Goal: Information Seeking & Learning: Understand process/instructions

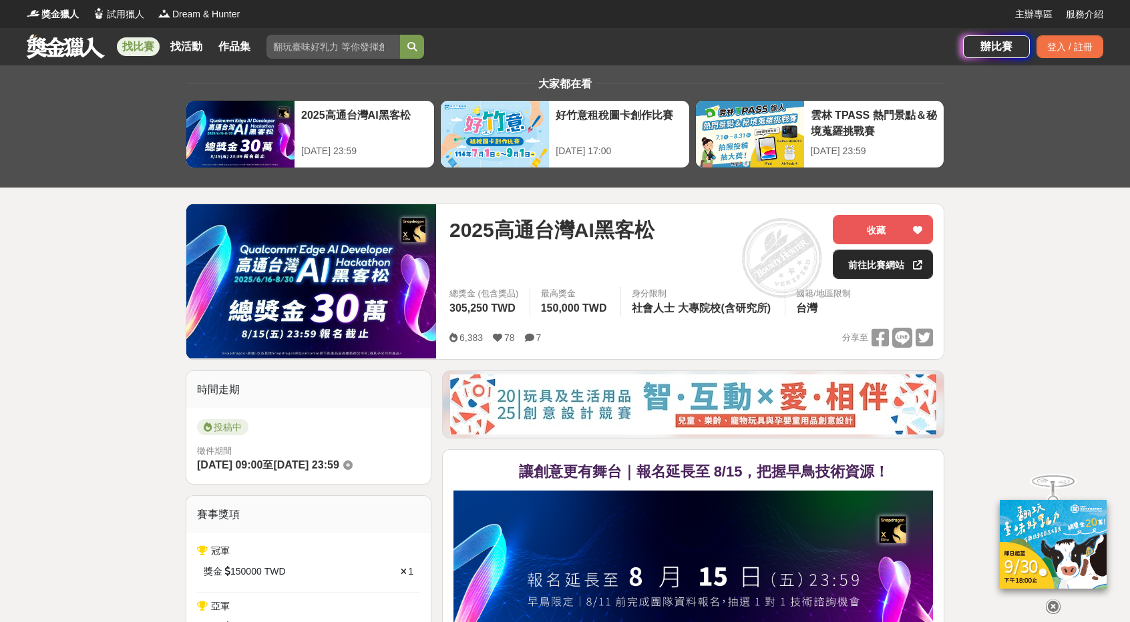
click at [871, 149] on div "2025-08-31 23:59" at bounding box center [874, 151] width 126 height 14
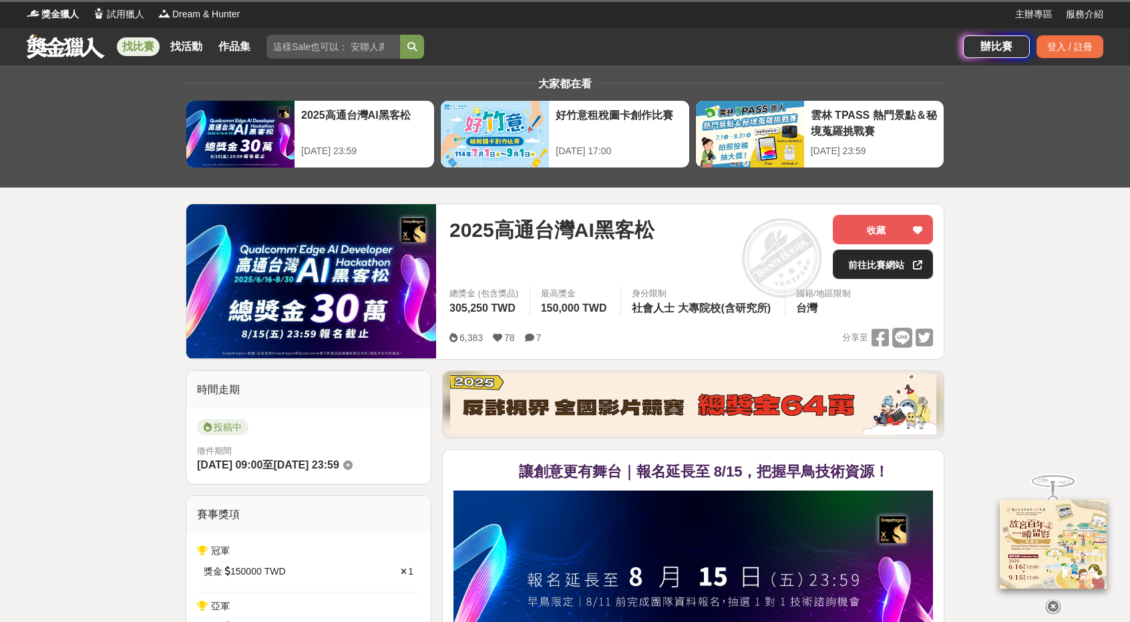
click at [866, 261] on link "前往比賽網站" at bounding box center [883, 264] width 100 height 29
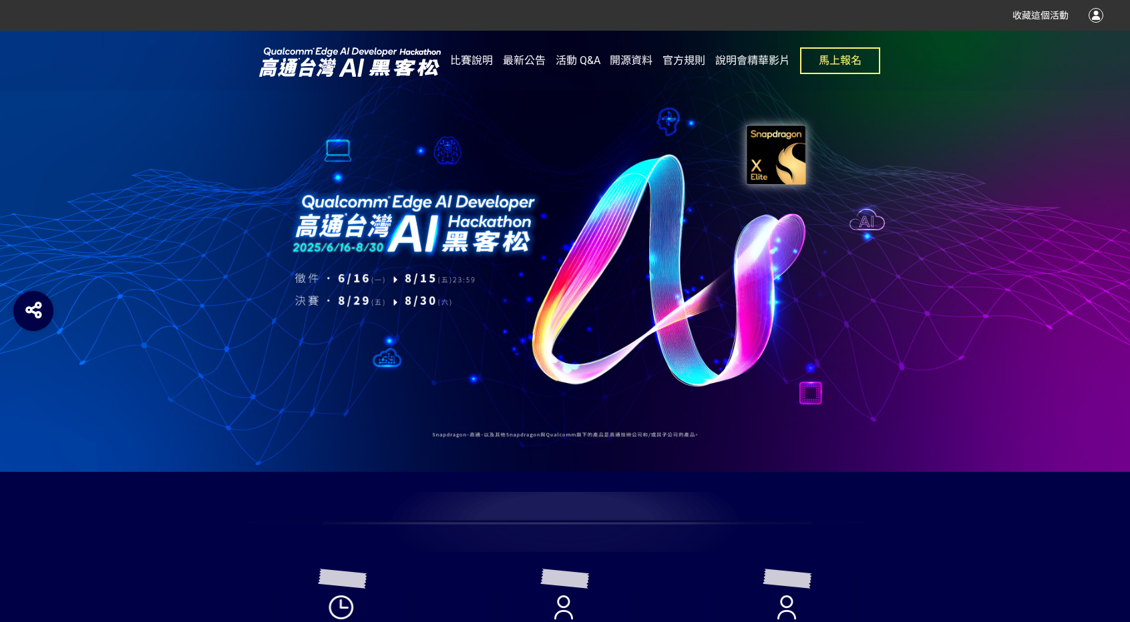
scroll to position [1958, 0]
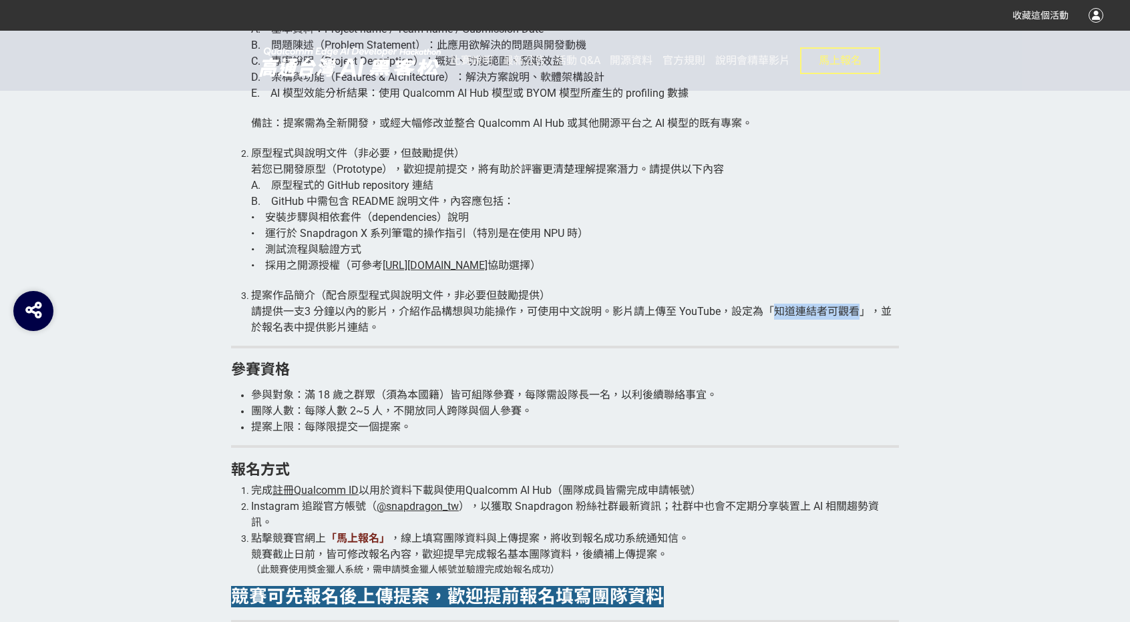
drag, startPoint x: 777, startPoint y: 311, endPoint x: 861, endPoint y: 312, distance: 84.2
click at [861, 312] on span "請提供一支3 分鐘以內的影片，介紹作品構想與功能操作，可使用中文說明。影片請上傳至 YouTube，設定為「知道連結者可觀看」，並於報名表中提供影片連結。" at bounding box center [571, 319] width 640 height 29
drag, startPoint x: 394, startPoint y: 305, endPoint x: 494, endPoint y: 309, distance: 100.3
click at [477, 309] on span "請提供一支3 分鐘以內的影片，介紹作品構想與功能操作，可使用中文說明。影片請上傳至 YouTube，設定為「知道連結者可觀看」，並於報名表中提供影片連結。" at bounding box center [571, 319] width 640 height 29
click at [319, 293] on span "（配合原型程式與說明文件，非必要但鼓勵提供）" at bounding box center [432, 295] width 235 height 13
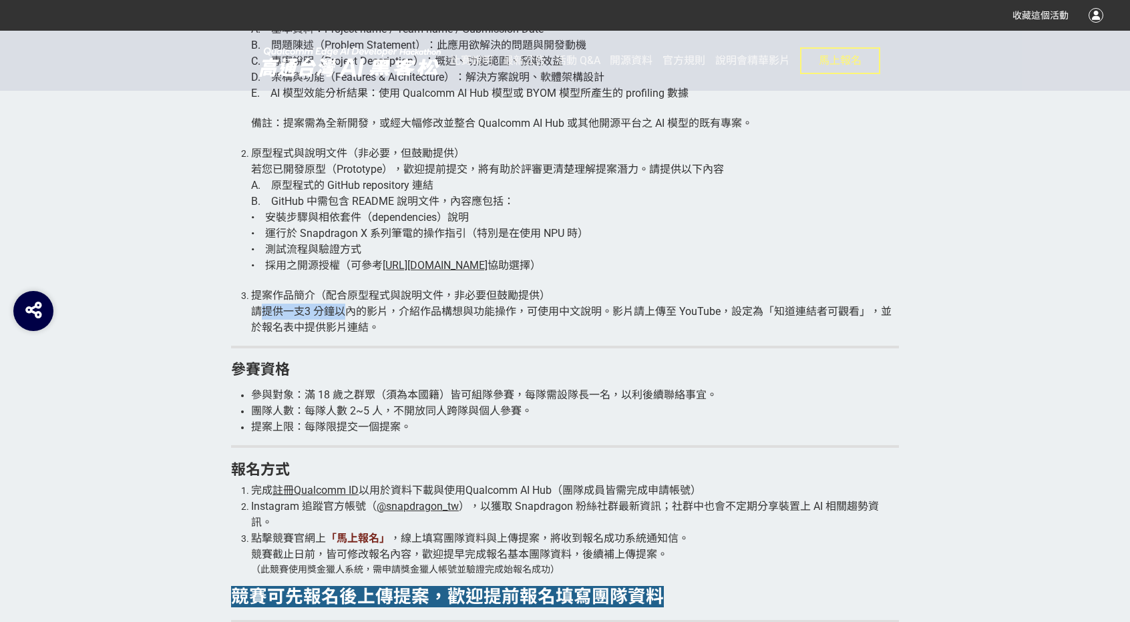
drag, startPoint x: 266, startPoint y: 308, endPoint x: 357, endPoint y: 303, distance: 90.3
click at [347, 307] on span "請提供一支3 分鐘以內的影片，介紹作品構想與功能操作，可使用中文說明。影片請上傳至 YouTube，設定為「知道連結者可觀看」，並於報名表中提供影片連結。" at bounding box center [571, 319] width 640 height 29
drag, startPoint x: 398, startPoint y: 303, endPoint x: 556, endPoint y: 315, distance: 158.8
click at [546, 315] on li "提案作品簡介 （配合原型程式與說明文件，非必要但鼓勵提供） 請提供一支3 分鐘以內的影片，介紹作品構想與功能操作，可使用中文說明。影片請上傳至 YouTube…" at bounding box center [575, 312] width 648 height 48
click at [574, 315] on span "請提供一支3 分鐘以內的影片，介紹作品構想與功能操作，可使用中文說明。影片請上傳至 YouTube，設定為「知道連結者可觀看」，並於報名表中提供影片連結。" at bounding box center [571, 319] width 640 height 29
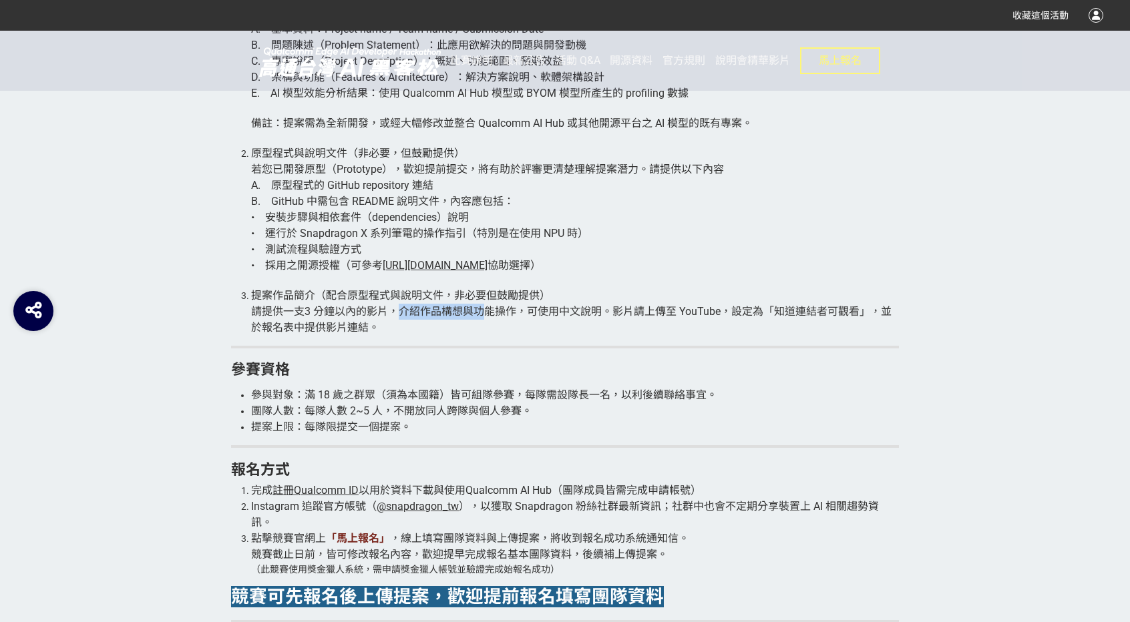
drag, startPoint x: 397, startPoint y: 305, endPoint x: 506, endPoint y: 308, distance: 108.9
click at [484, 314] on span "請提供一支3 分鐘以內的影片，介紹作品構想與功能操作，可使用中文說明。影片請上傳至 YouTube，設定為「知道連結者可觀看」，並於報名表中提供影片連結。" at bounding box center [571, 319] width 640 height 29
click at [518, 308] on span "請提供一支3 分鐘以內的影片，介紹作品構想與功能操作，可使用中文說明。影片請上傳至 YouTube，設定為「知道連結者可觀看」，並於報名表中提供影片連結。" at bounding box center [571, 319] width 640 height 29
drag, startPoint x: 510, startPoint y: 317, endPoint x: 429, endPoint y: 316, distance: 80.8
click at [461, 316] on span "請提供一支3 分鐘以內的影片，介紹作品構想與功能操作，可使用中文說明。影片請上傳至 YouTube，設定為「知道連結者可觀看」，並於報名表中提供影片連結。" at bounding box center [571, 319] width 640 height 29
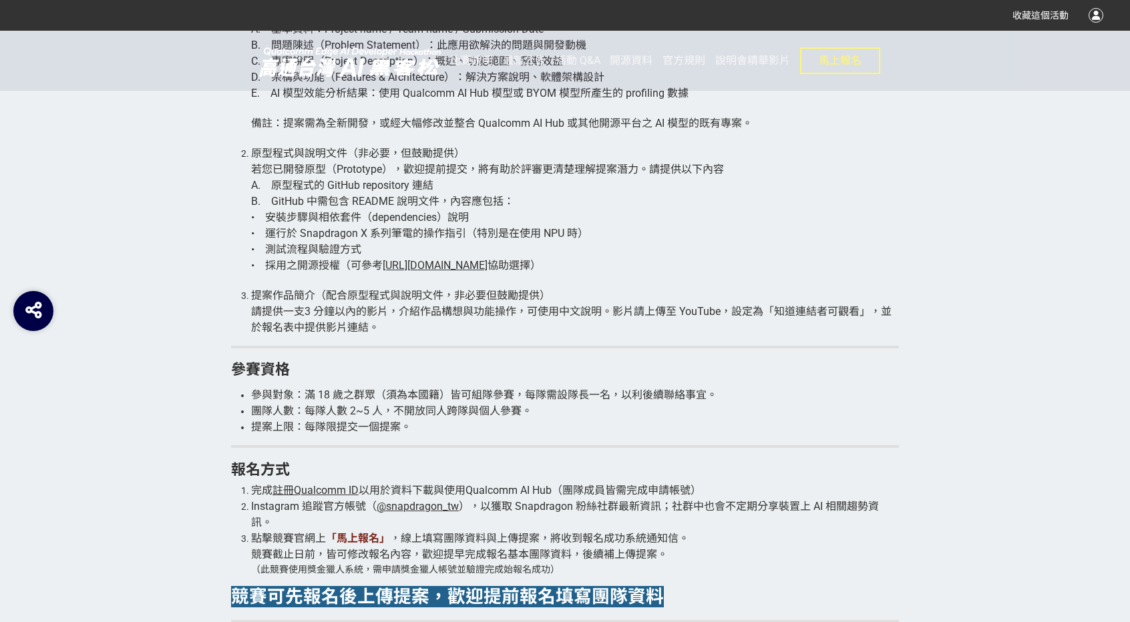
click at [445, 316] on span "請提供一支3 分鐘以內的影片，介紹作品構想與功能操作，可使用中文說明。影片請上傳至 YouTube，設定為「知道連結者可觀看」，並於報名表中提供影片連結。" at bounding box center [571, 319] width 640 height 29
drag, startPoint x: 481, startPoint y: 312, endPoint x: 428, endPoint y: 315, distance: 52.9
click at [473, 312] on span "請提供一支3 分鐘以內的影片，介紹作品構想與功能操作，可使用中文說明。影片請上傳至 YouTube，設定為「知道連結者可觀看」，並於報名表中提供影片連結。" at bounding box center [571, 319] width 640 height 29
click at [427, 309] on span "請提供一支3 分鐘以內的影片，介紹作品構想與功能操作，可使用中文說明。影片請上傳至 YouTube，設定為「知道連結者可觀看」，並於報名表中提供影片連結。" at bounding box center [571, 319] width 640 height 29
drag, startPoint x: 464, startPoint y: 307, endPoint x: 403, endPoint y: 318, distance: 61.8
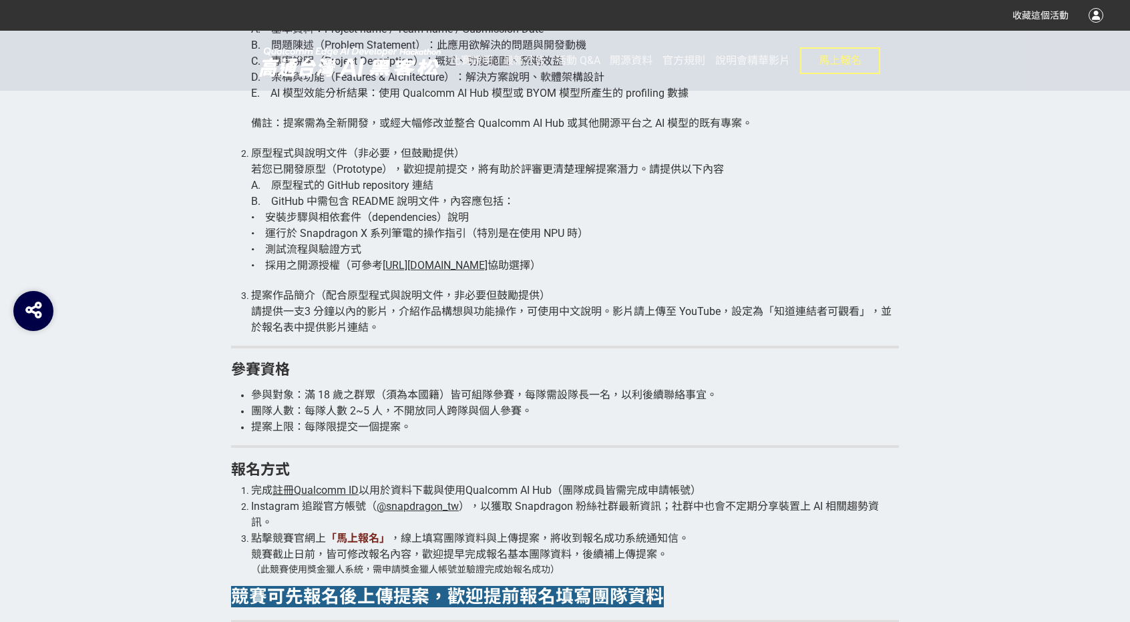
click at [451, 307] on span "請提供一支3 分鐘以內的影片，介紹作品構想與功能操作，可使用中文說明。影片請上傳至 YouTube，設定為「知道連結者可觀看」，並於報名表中提供影片連結。" at bounding box center [571, 319] width 640 height 29
drag, startPoint x: 403, startPoint y: 318, endPoint x: 497, endPoint y: 316, distance: 93.5
click at [429, 316] on li "提案作品簡介 （配合原型程式與說明文件，非必要但鼓勵提供） 請提供一支3 分鐘以內的影片，介紹作品構想與功能操作，可使用中文說明。影片請上傳至 YouTube…" at bounding box center [575, 312] width 648 height 48
click at [497, 315] on span "請提供一支3 分鐘以內的影片，介紹作品構想與功能操作，可使用中文說明。影片請上傳至 YouTube，設定為「知道連結者可觀看」，並於報名表中提供影片連結。" at bounding box center [571, 319] width 640 height 29
click at [453, 319] on li "提案作品簡介 （配合原型程式與說明文件，非必要但鼓勵提供） 請提供一支3 分鐘以內的影片，介紹作品構想與功能操作，可使用中文說明。影片請上傳至 YouTube…" at bounding box center [575, 312] width 648 height 48
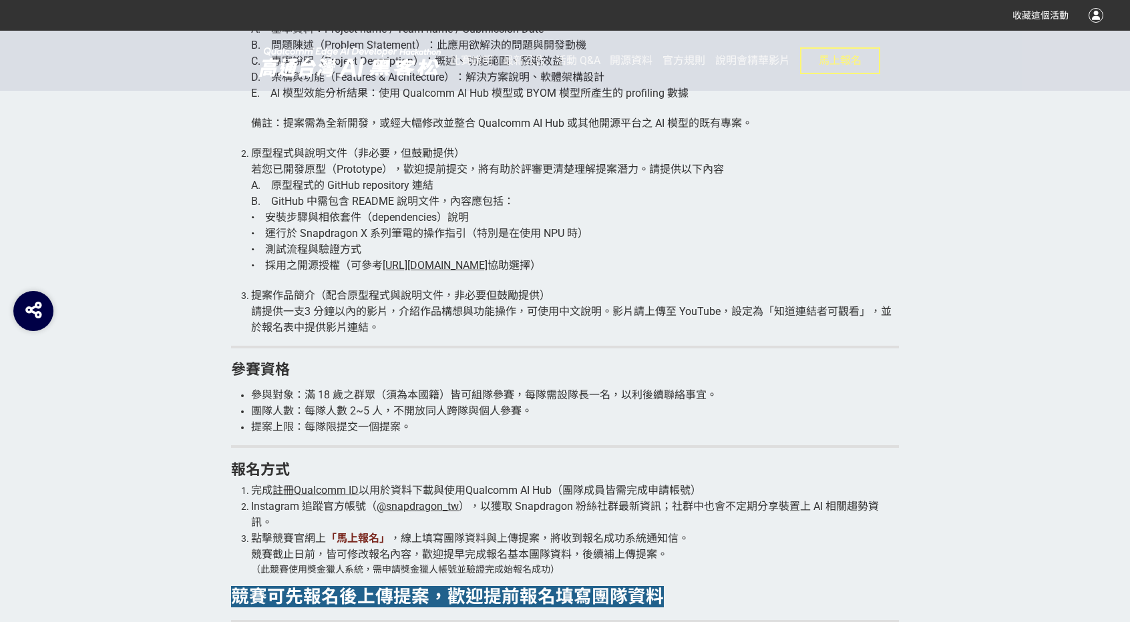
drag, startPoint x: 411, startPoint y: 312, endPoint x: 468, endPoint y: 311, distance: 56.8
click at [420, 311] on span "請提供一支3 分鐘以內的影片，介紹作品構想與功能操作，可使用中文說明。影片請上傳至 YouTube，設定為「知道連結者可觀看」，並於報名表中提供影片連結。" at bounding box center [571, 319] width 640 height 29
drag, startPoint x: 468, startPoint y: 311, endPoint x: 437, endPoint y: 319, distance: 32.4
click at [468, 311] on span "請提供一支3 分鐘以內的影片，介紹作品構想與功能操作，可使用中文說明。影片請上傳至 YouTube，設定為「知道連結者可觀看」，並於報名表中提供影片連結。" at bounding box center [571, 319] width 640 height 29
drag, startPoint x: 431, startPoint y: 319, endPoint x: 476, endPoint y: 319, distance: 45.4
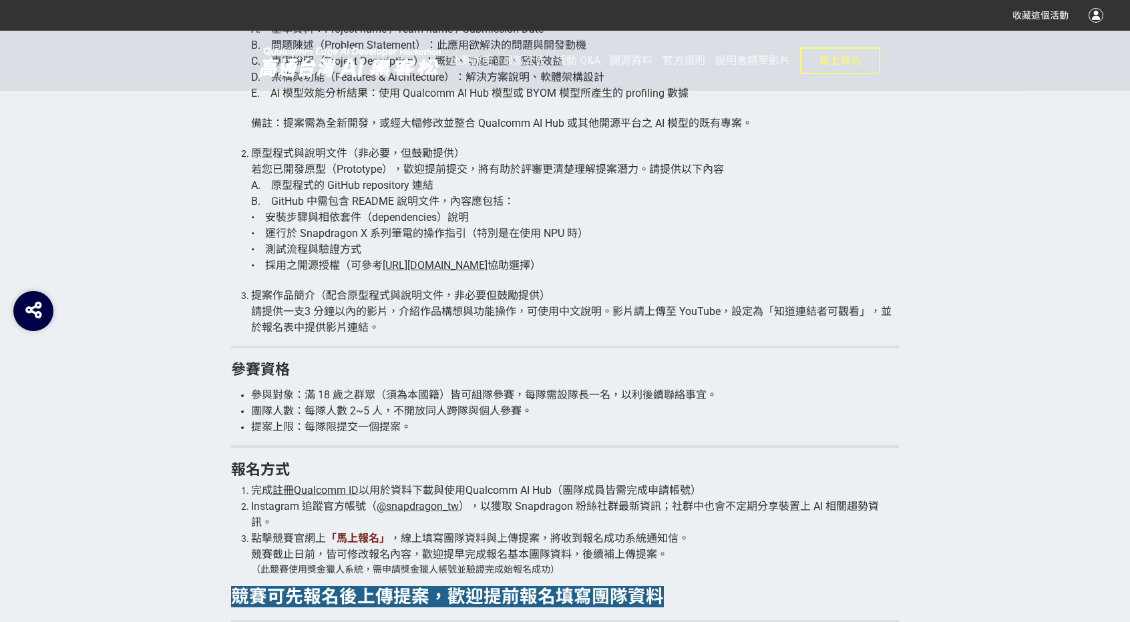
click at [432, 319] on li "提案作品簡介 （配合原型程式與說明文件，非必要但鼓勵提供） 請提供一支3 分鐘以內的影片，介紹作品構想與功能操作，可使用中文說明。影片請上傳至 YouTube…" at bounding box center [575, 312] width 648 height 48
drag, startPoint x: 476, startPoint y: 319, endPoint x: 419, endPoint y: 319, distance: 56.8
click at [469, 319] on li "提案作品簡介 （配合原型程式與說明文件，非必要但鼓勵提供） 請提供一支3 分鐘以內的影片，介紹作品構想與功能操作，可使用中文說明。影片請上傳至 YouTube…" at bounding box center [575, 312] width 648 height 48
drag, startPoint x: 419, startPoint y: 319, endPoint x: 481, endPoint y: 319, distance: 61.4
click at [425, 319] on li "提案作品簡介 （配合原型程式與說明文件，非必要但鼓勵提供） 請提供一支3 分鐘以內的影片，介紹作品構想與功能操作，可使用中文說明。影片請上傳至 YouTube…" at bounding box center [575, 312] width 648 height 48
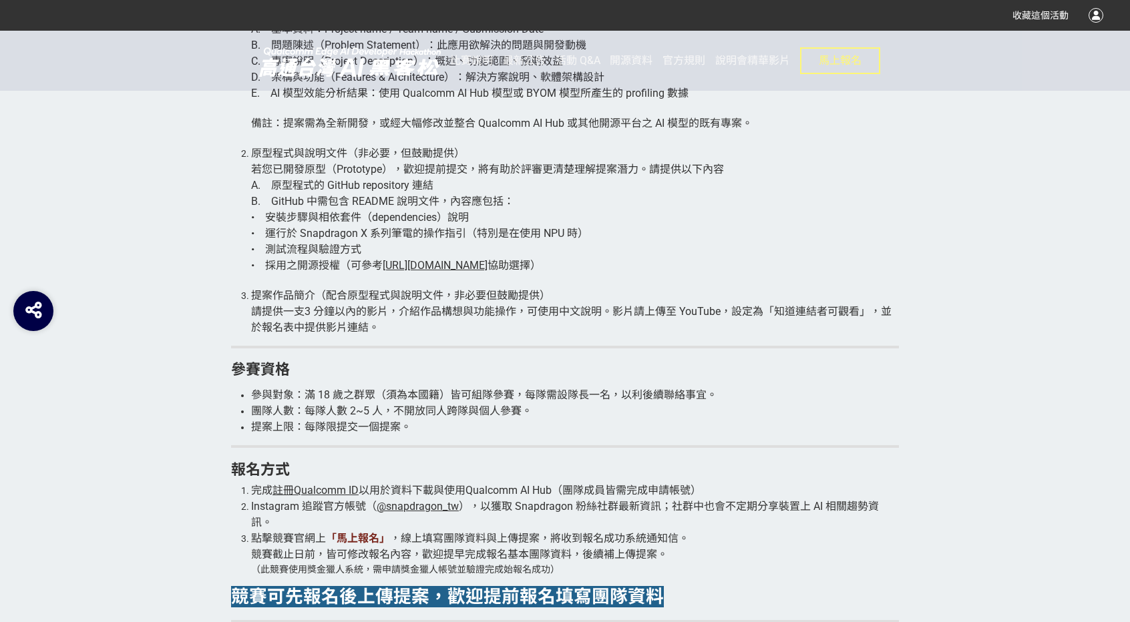
drag, startPoint x: 486, startPoint y: 318, endPoint x: 447, endPoint y: 313, distance: 39.0
click at [485, 317] on li "提案作品簡介 （配合原型程式與說明文件，非必要但鼓勵提供） 請提供一支3 分鐘以內的影片，介紹作品構想與功能操作，可使用中文說明。影片請上傳至 YouTube…" at bounding box center [575, 312] width 648 height 48
click at [447, 313] on span "請提供一支3 分鐘以內的影片，介紹作品構想與功能操作，可使用中文說明。影片請上傳至 YouTube，設定為「知道連結者可觀看」，並於報名表中提供影片連結。" at bounding box center [571, 319] width 640 height 29
drag, startPoint x: 492, startPoint y: 313, endPoint x: 445, endPoint y: 310, distance: 46.9
click at [470, 310] on span "請提供一支3 分鐘以內的影片，介紹作品構想與功能操作，可使用中文說明。影片請上傳至 YouTube，設定為「知道連結者可觀看」，並於報名表中提供影片連結。" at bounding box center [571, 319] width 640 height 29
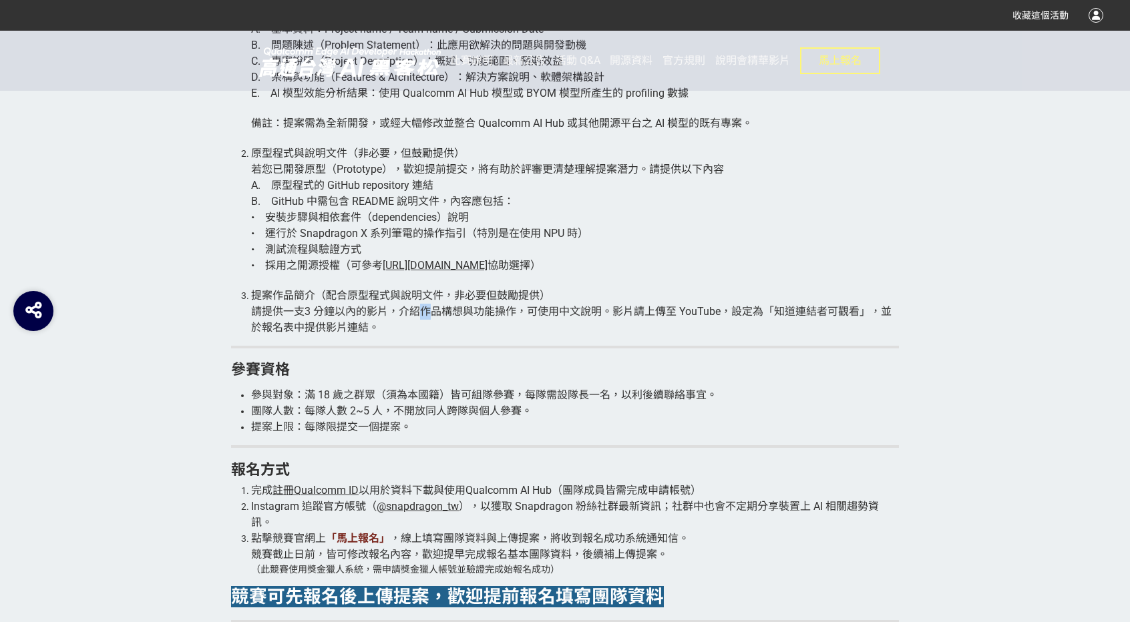
drag, startPoint x: 424, startPoint y: 311, endPoint x: 508, endPoint y: 320, distance: 84.0
click at [442, 309] on span "請提供一支3 分鐘以內的影片，介紹作品構想與功能操作，可使用中文說明。影片請上傳至 YouTube，設定為「知道連結者可觀看」，並於報名表中提供影片連結。" at bounding box center [571, 319] width 640 height 29
drag, startPoint x: 508, startPoint y: 320, endPoint x: 546, endPoint y: 317, distance: 38.2
click at [510, 320] on li "提案作品簡介 （配合原型程式與說明文件，非必要但鼓勵提供） 請提供一支3 分鐘以內的影片，介紹作品構想與功能操作，可使用中文說明。影片請上傳至 YouTube…" at bounding box center [575, 312] width 648 height 48
click at [546, 317] on span "請提供一支3 分鐘以內的影片，介紹作品構想與功能操作，可使用中文說明。影片請上傳至 YouTube，設定為「知道連結者可觀看」，並於報名表中提供影片連結。" at bounding box center [571, 319] width 640 height 29
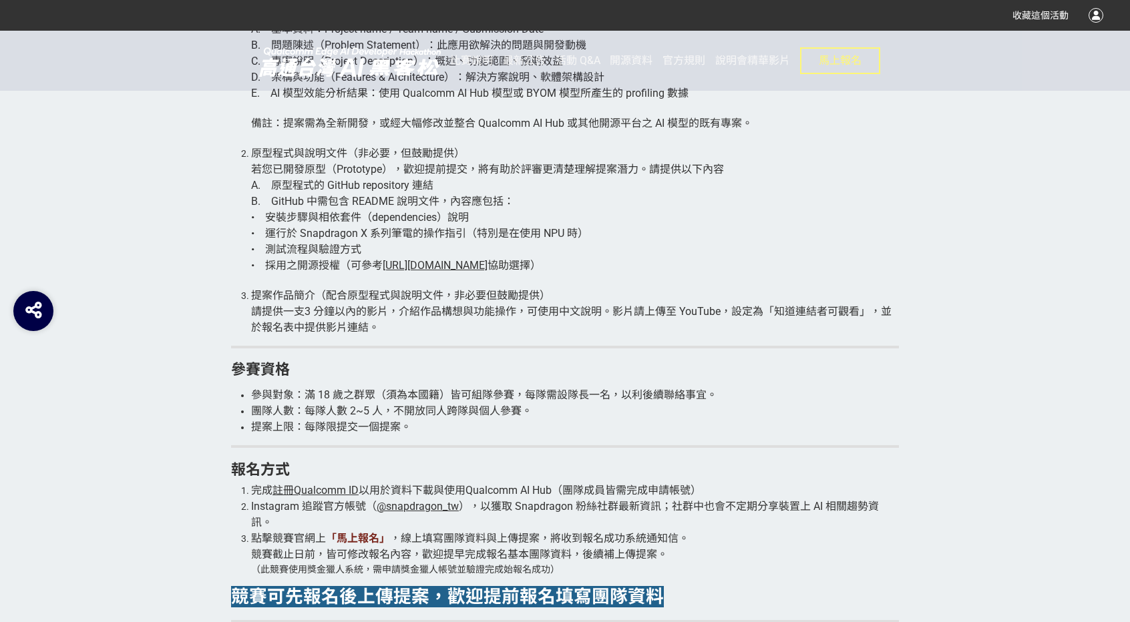
drag, startPoint x: 576, startPoint y: 310, endPoint x: 523, endPoint y: 309, distance: 52.8
click at [574, 309] on span "請提供一支3 分鐘以內的影片，介紹作品構想與功能操作，可使用中文說明。影片請上傳至 YouTube，設定為「知道連結者可觀看」，並於報名表中提供影片連結。" at bounding box center [571, 319] width 640 height 29
drag, startPoint x: 523, startPoint y: 309, endPoint x: 537, endPoint y: 309, distance: 14.0
click at [529, 309] on span "請提供一支3 分鐘以內的影片，介紹作品構想與功能操作，可使用中文說明。影片請上傳至 YouTube，設定為「知道連結者可觀看」，並於報名表中提供影片連結。" at bounding box center [571, 319] width 640 height 29
drag, startPoint x: 572, startPoint y: 309, endPoint x: 505, endPoint y: 317, distance: 67.3
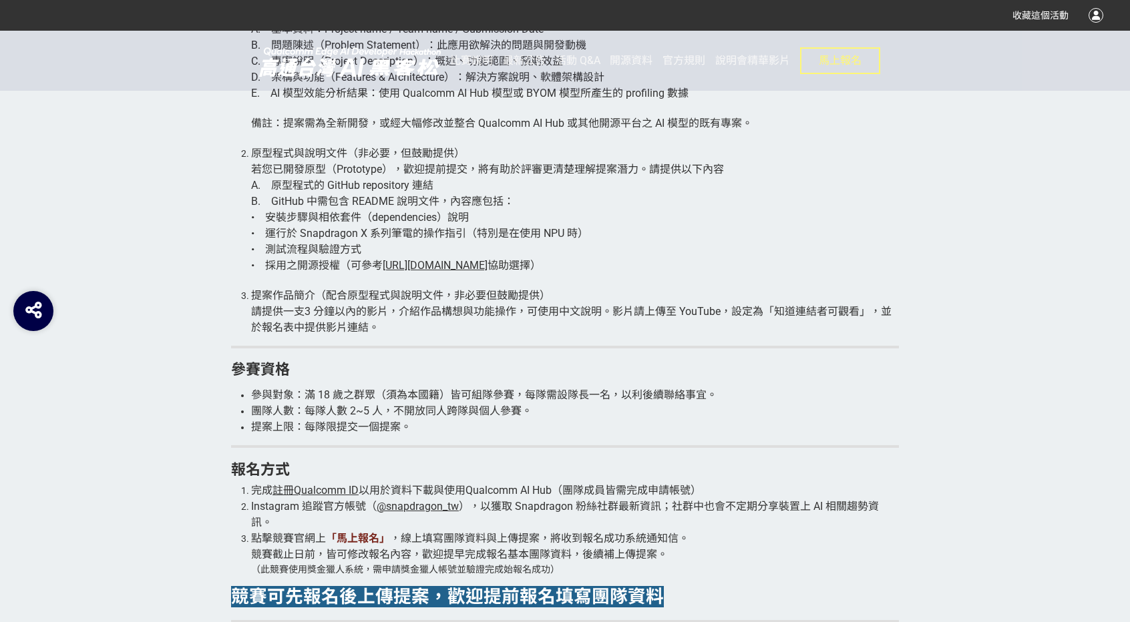
click at [566, 309] on span "請提供一支3 分鐘以內的影片，介紹作品構想與功能操作，可使用中文說明。影片請上傳至 YouTube，設定為「知道連結者可觀看」，並於報名表中提供影片連結。" at bounding box center [571, 319] width 640 height 29
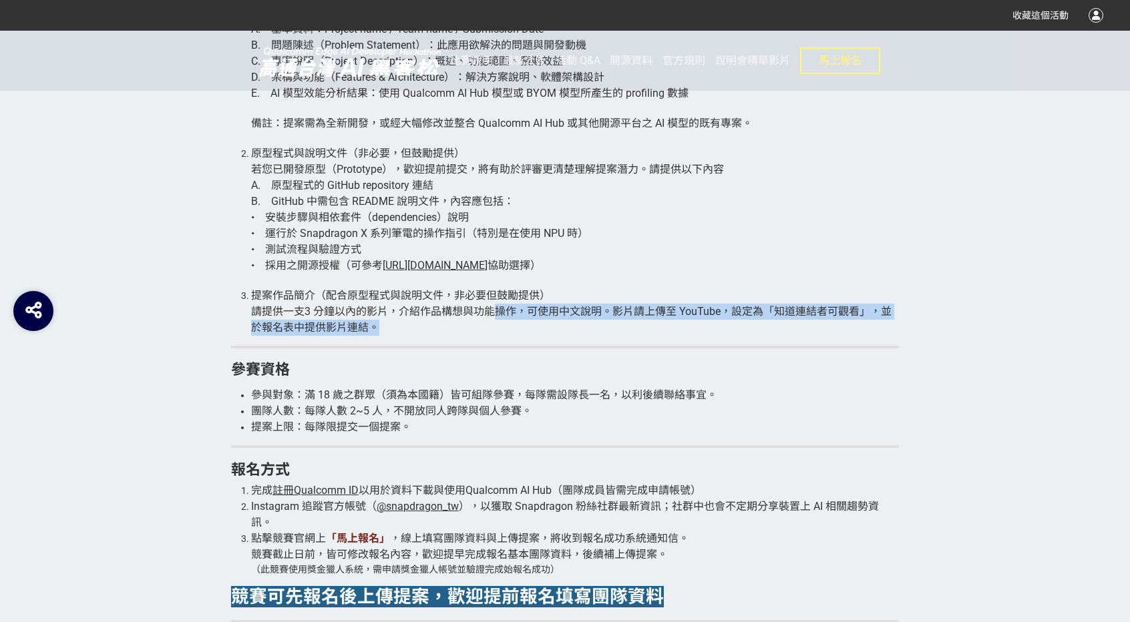
drag, startPoint x: 490, startPoint y: 320, endPoint x: 592, endPoint y: 312, distance: 102.5
click at [516, 321] on li "提案作品簡介 （配合原型程式與說明文件，非必要但鼓勵提供） 請提供一支3 分鐘以內的影片，介紹作品構想與功能操作，可使用中文說明。影片請上傳至 YouTube…" at bounding box center [575, 312] width 648 height 48
click at [592, 312] on span "請提供一支3 分鐘以內的影片，介紹作品構想與功能操作，可使用中文說明。影片請上傳至 YouTube，設定為「知道連結者可觀看」，並於報名表中提供影片連結。" at bounding box center [571, 319] width 640 height 29
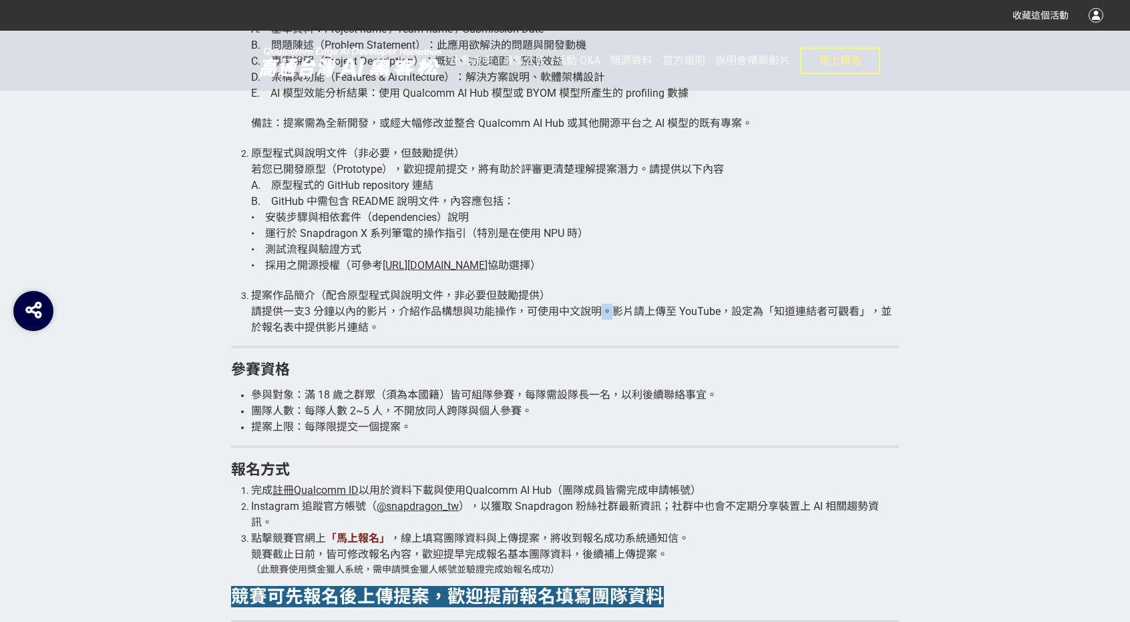
drag, startPoint x: 605, startPoint y: 312, endPoint x: 649, endPoint y: 312, distance: 44.1
click at [618, 312] on span "請提供一支3 分鐘以內的影片，介紹作品構想與功能操作，可使用中文說明。影片請上傳至 YouTube，設定為「知道連結者可觀看」，並於報名表中提供影片連結。" at bounding box center [571, 319] width 640 height 29
drag, startPoint x: 656, startPoint y: 312, endPoint x: 587, endPoint y: 312, distance: 68.8
click at [635, 312] on span "請提供一支3 分鐘以內的影片，介紹作品構想與功能操作，可使用中文說明。影片請上傳至 YouTube，設定為「知道連結者可觀看」，並於報名表中提供影片連結。" at bounding box center [571, 319] width 640 height 29
drag, startPoint x: 587, startPoint y: 312, endPoint x: 622, endPoint y: 308, distance: 35.6
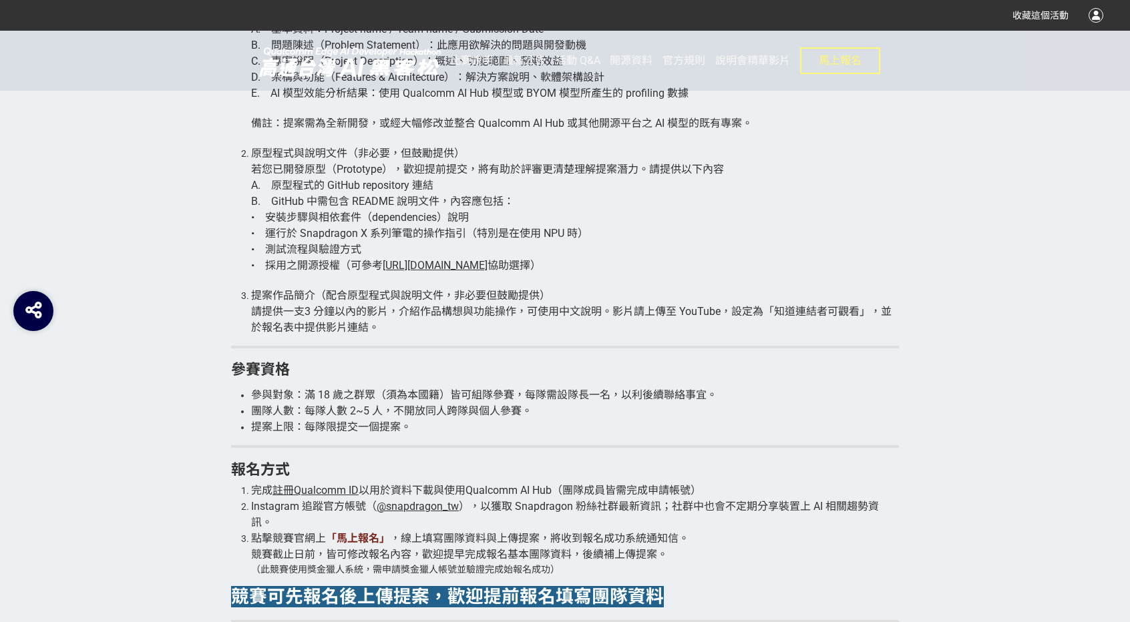
click at [588, 312] on span "請提供一支3 分鐘以內的影片，介紹作品構想與功能操作，可使用中文說明。影片請上傳至 YouTube，設定為「知道連結者可觀看」，並於報名表中提供影片連結。" at bounding box center [571, 319] width 640 height 29
drag, startPoint x: 622, startPoint y: 308, endPoint x: 593, endPoint y: 309, distance: 29.4
click at [612, 308] on span "請提供一支3 分鐘以內的影片，介紹作品構想與功能操作，可使用中文說明。影片請上傳至 YouTube，設定為「知道連結者可觀看」，並於報名表中提供影片連結。" at bounding box center [571, 319] width 640 height 29
drag, startPoint x: 585, startPoint y: 310, endPoint x: 550, endPoint y: 313, distance: 35.5
click at [582, 313] on span "請提供一支3 分鐘以內的影片，介紹作品構想與功能操作，可使用中文說明。影片請上傳至 YouTube，設定為「知道連結者可觀看」，並於報名表中提供影片連結。" at bounding box center [571, 319] width 640 height 29
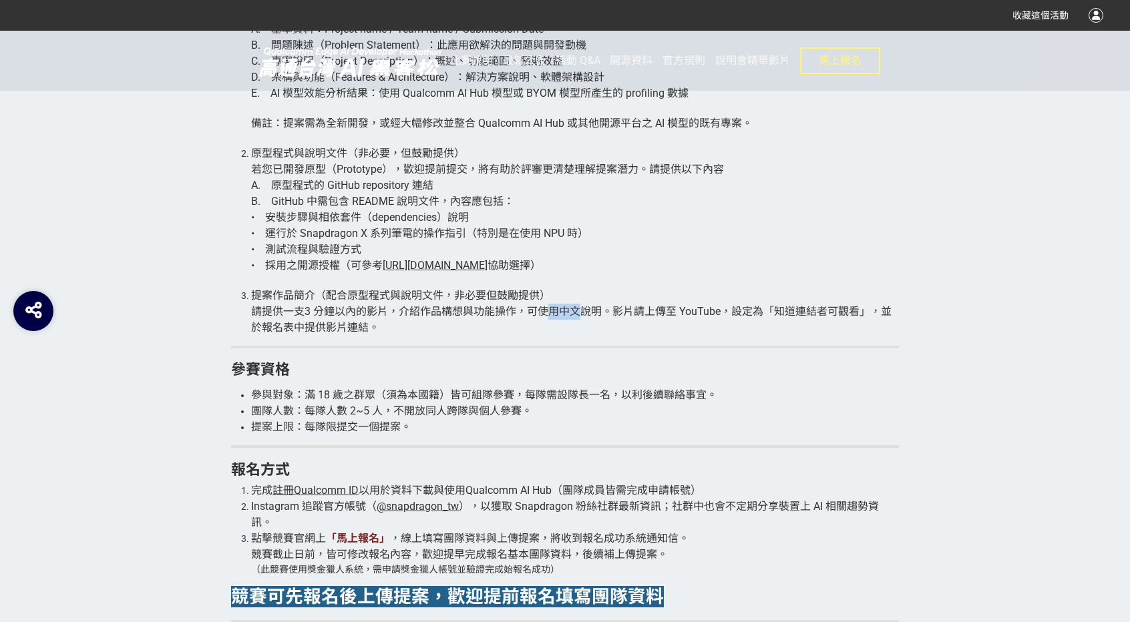
drag, startPoint x: 550, startPoint y: 313, endPoint x: 611, endPoint y: 311, distance: 61.5
click at [591, 313] on span "請提供一支3 分鐘以內的影片，介紹作品構想與功能操作，可使用中文說明。影片請上傳至 YouTube，設定為「知道連結者可觀看」，並於報名表中提供影片連結。" at bounding box center [571, 319] width 640 height 29
drag, startPoint x: 611, startPoint y: 311, endPoint x: 575, endPoint y: 311, distance: 36.1
click at [603, 311] on span "請提供一支3 分鐘以內的影片，介紹作品構想與功能操作，可使用中文說明。影片請上傳至 YouTube，設定為「知道連結者可觀看」，並於報名表中提供影片連結。" at bounding box center [571, 319] width 640 height 29
drag, startPoint x: 575, startPoint y: 311, endPoint x: 679, endPoint y: 315, distance: 103.6
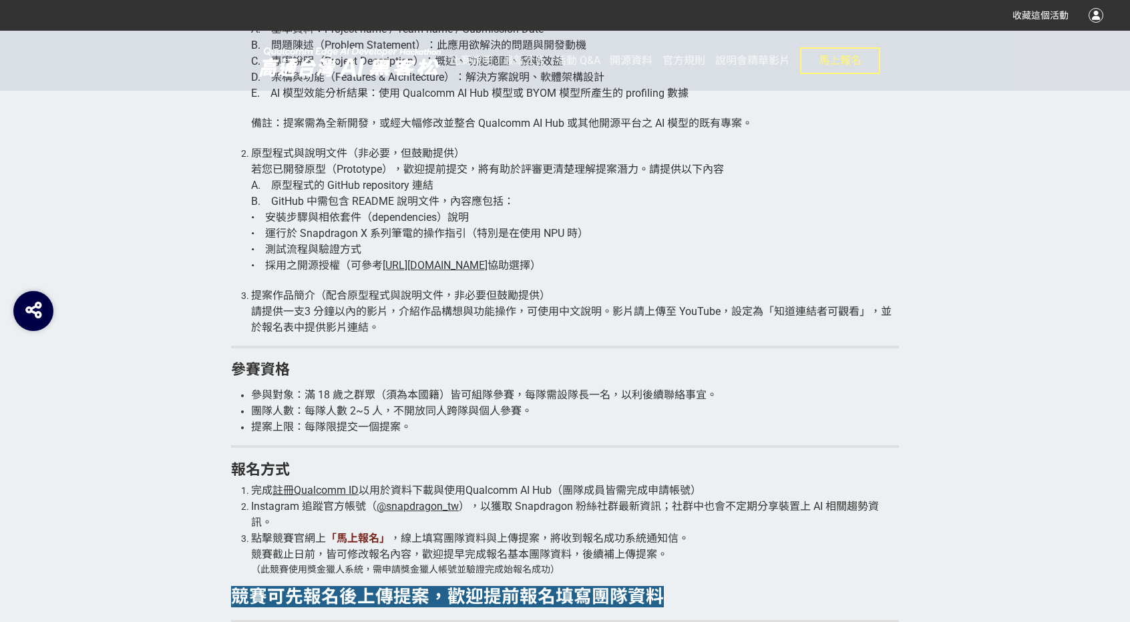
click at [590, 312] on span "請提供一支3 分鐘以內的影片，介紹作品構想與功能操作，可使用中文說明。影片請上傳至 YouTube，設定為「知道連結者可觀看」，並於報名表中提供影片連結。" at bounding box center [571, 319] width 640 height 29
drag
click at [673, 313] on span "請提供一支3 分鐘以內的影片，介紹作品構想與功能操作，可使用中文說明。影片請上傳至 YouTube，設定為「知道連結者可觀看」，並於報名表中提供影片連結。" at bounding box center [571, 319] width 640 height 29
click at [659, 309] on span "請提供一支3 分鐘以內的影片，介紹作品構想與功能操作，可使用中文說明。影片請上傳至 YouTube，設定為「知道連結者可觀看」，並於報名表中提供影片連結。" at bounding box center [571, 319] width 640 height 29
click at [703, 309] on span "請提供一支3 分鐘以內的影片，介紹作品構想與功能操作，可使用中文說明。影片請上傳至 YouTube，設定為「知道連結者可觀看」，並於報名表中提供影片連結。" at bounding box center [571, 319] width 640 height 29
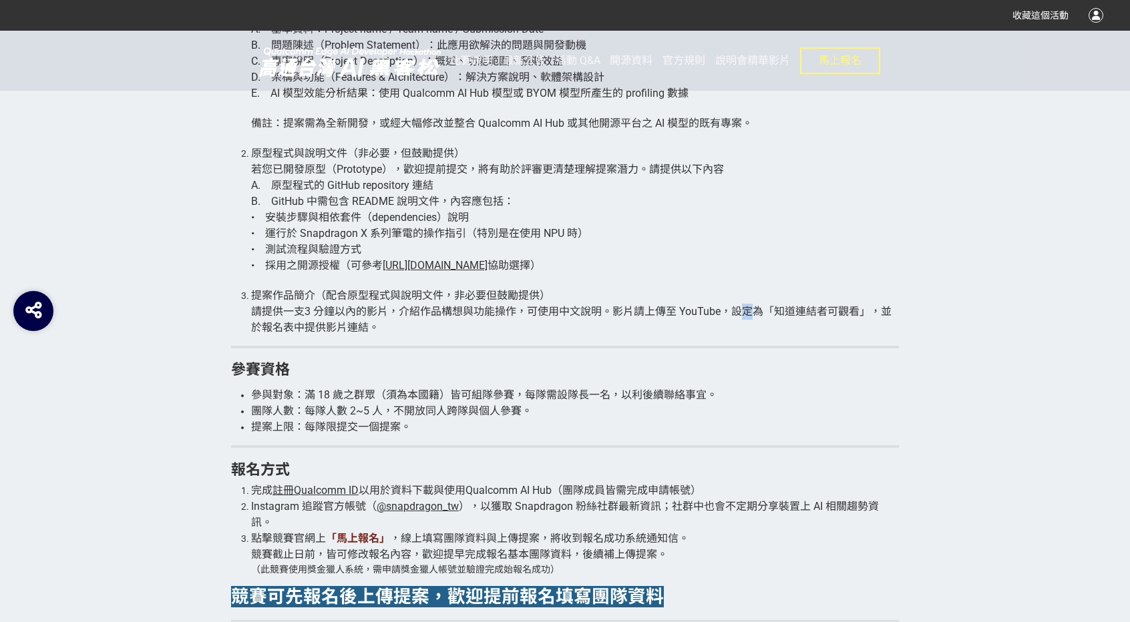
click at [755, 307] on span "請提供一支3 分鐘以內的影片，介紹作品構想與功能操作，可使用中文說明。影片請上傳至 YouTube，設定為「知道連結者可觀看」，並於報名表中提供影片連結。" at bounding box center [571, 319] width 640 height 29
click at [825, 311] on span "請提供一支3 分鐘以內的影片，介紹作品構想與功能操作，可使用中文說明。影片請上傳至 YouTube，設定為「知道連結者可觀看」，並於報名表中提供影片連結。" at bounding box center [571, 319] width 640 height 29
click at [849, 311] on span "請提供一支3 分鐘以內的影片，介紹作品構想與功能操作，可使用中文說明。影片請上傳至 YouTube，設定為「知道連結者可觀看」，並於報名表中提供影片連結。" at bounding box center [571, 319] width 640 height 29
click at [789, 311] on span "請提供一支3 分鐘以內的影片，介紹作品構想與功能操作，可使用中文說明。影片請上傳至 YouTube，設定為「知道連結者可觀看」，並於報名表中提供影片連結。" at bounding box center [571, 319] width 640 height 29
click at [803, 312] on span "請提供一支3 分鐘以內的影片，介紹作品構想與功能操作，可使用中文說明。影片請上傳至 YouTube，設定為「知道連結者可觀看」，並於報名表中提供影片連結。" at bounding box center [571, 319] width 640 height 29
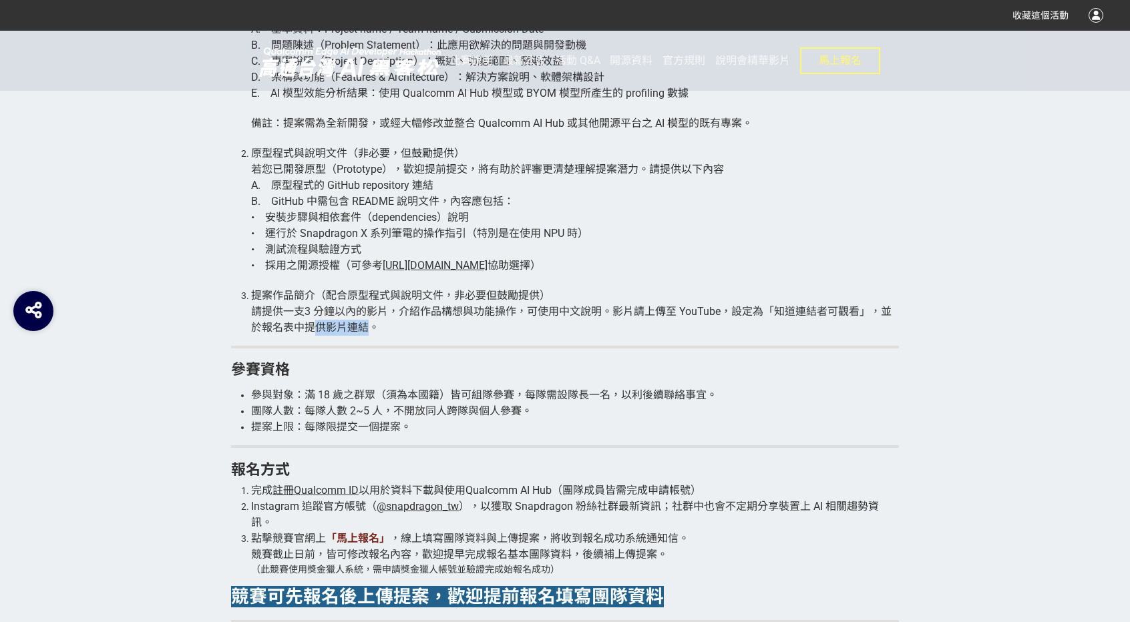
click at [307, 328] on li "提案作品簡介 （配合原型程式與說明文件，非必要但鼓勵提供） 請提供一支3 分鐘以內的影片，介紹作品構想與功能操作，可使用中文說明。影片請上傳至 YouTube…" at bounding box center [575, 312] width 648 height 48
click at [292, 328] on span "請提供一支3 分鐘以內的影片，介紹作品構想與功能操作，可使用中文說明。影片請上傳至 YouTube，設定為「知道連結者可觀看」，並於報名表中提供影片連結。" at bounding box center [571, 319] width 640 height 29
click at [336, 328] on span "請提供一支3 分鐘以內的影片，介紹作品構想與功能操作，可使用中文說明。影片請上傳至 YouTube，設定為「知道連結者可觀看」，並於報名表中提供影片連結。" at bounding box center [571, 319] width 640 height 29
click at [283, 328] on span "請提供一支3 分鐘以內的影片，介紹作品構想與功能操作，可使用中文說明。影片請上傳至 YouTube，設定為「知道連結者可觀看」，並於報名表中提供影片連結。" at bounding box center [571, 319] width 640 height 29
click at [338, 334] on li "提案作品簡介 （配合原型程式與說明文件，非必要但鼓勵提供） 請提供一支3 分鐘以內的影片，介紹作品構想與功能操作，可使用中文說明。影片請上傳至 YouTube…" at bounding box center [575, 312] width 648 height 48
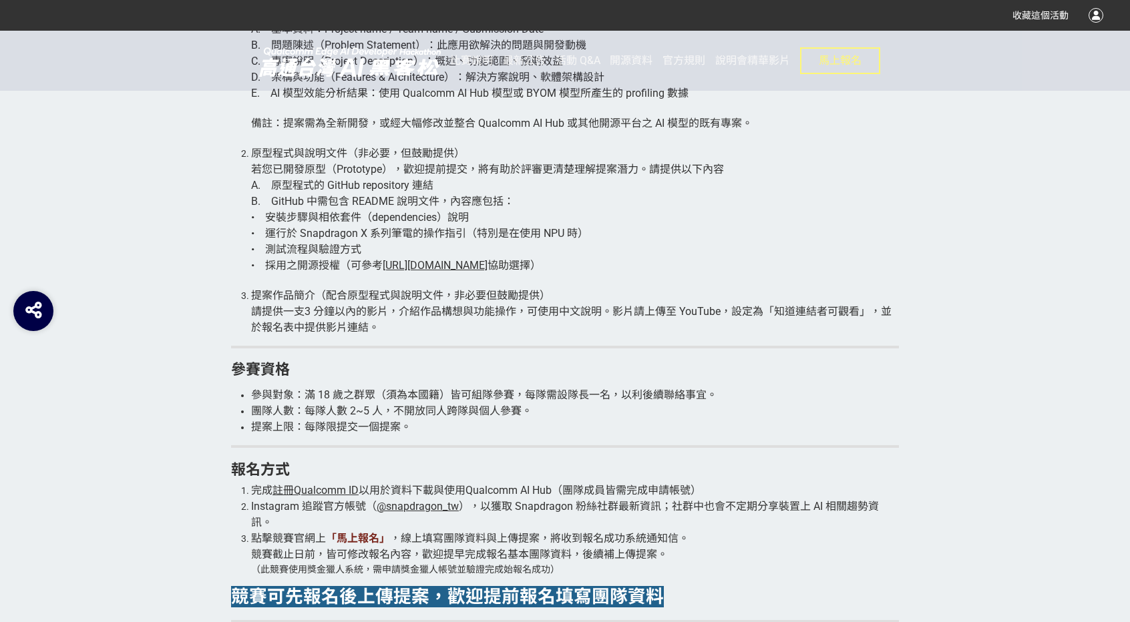
click at [276, 332] on span "請提供一支3 分鐘以內的影片，介紹作品構想與功能操作，可使用中文說明。影片請上傳至 YouTube，設定為「知道連結者可觀看」，並於報名表中提供影片連結。" at bounding box center [571, 319] width 640 height 29
click at [341, 331] on span "請提供一支3 分鐘以內的影片，介紹作品構想與功能操作，可使用中文說明。影片請上傳至 YouTube，設定為「知道連結者可觀看」，並於報名表中提供影片連結。" at bounding box center [571, 319] width 640 height 29
click at [293, 330] on span "請提供一支3 分鐘以內的影片，介紹作品構想與功能操作，可使用中文說明。影片請上傳至 YouTube，設定為「知道連結者可觀看」，並於報名表中提供影片連結。" at bounding box center [571, 319] width 640 height 29
click at [323, 332] on span "請提供一支3 分鐘以內的影片，介紹作品構想與功能操作，可使用中文說明。影片請上傳至 YouTube，設定為「知道連結者可觀看」，並於報名表中提供影片連結。" at bounding box center [571, 319] width 640 height 29
drag, startPoint x: 774, startPoint y: 313, endPoint x: 858, endPoint y: 309, distance: 83.6
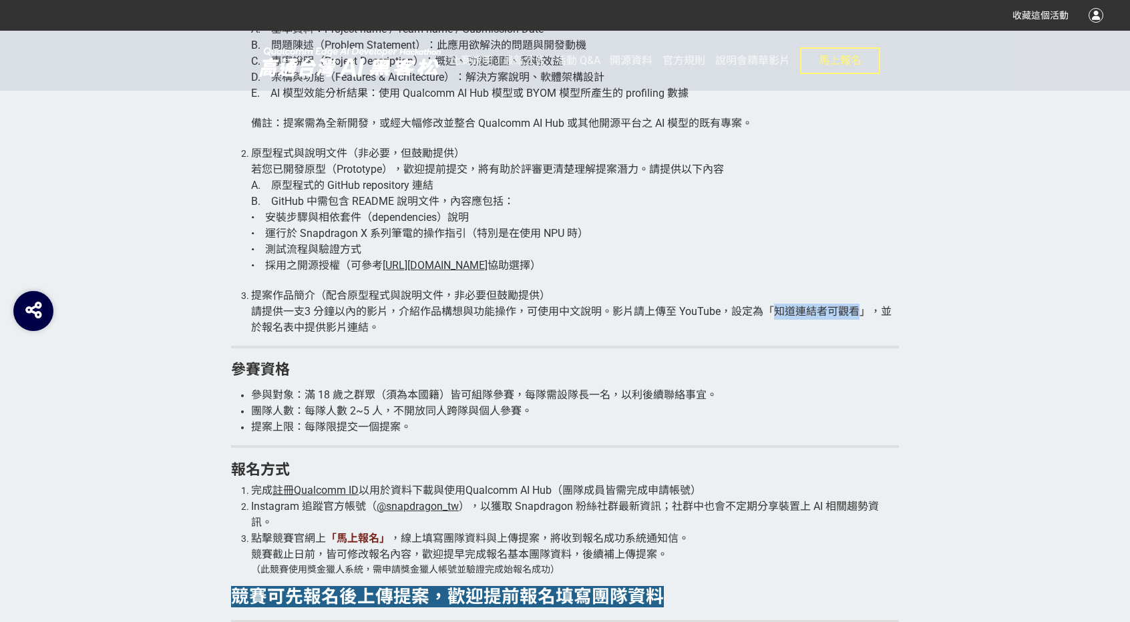
click at [858, 309] on span "請提供一支3 分鐘以內的影片，介紹作品構想與功能操作，可使用中文說明。影片請上傳至 YouTube，設定為「知道連結者可觀看」，並於報名表中提供影片連結。" at bounding box center [571, 319] width 640 height 29
copy span "知道連結者可觀看"
